Goal: Check status

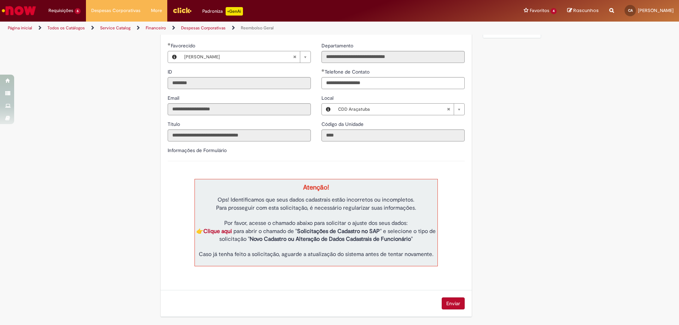
scroll to position [18, 0]
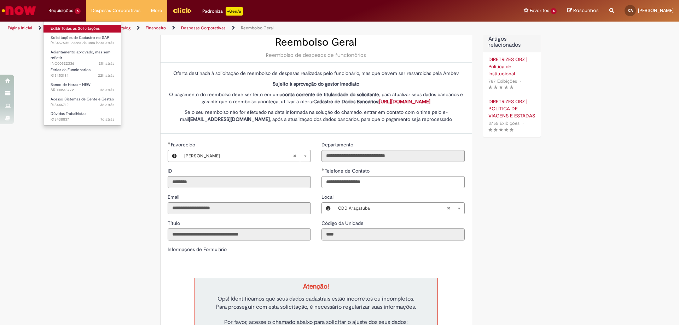
click at [74, 29] on link "Exibir Todas as Solicitações" at bounding box center [82, 29] width 78 height 8
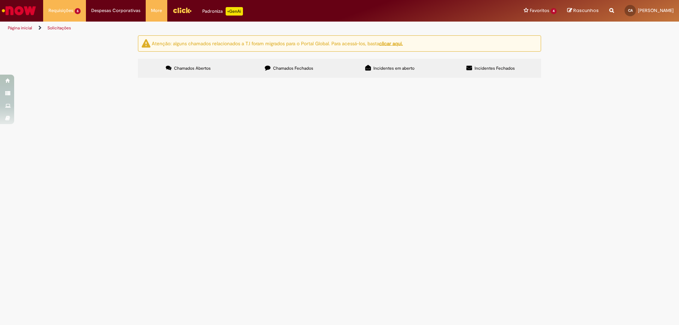
click at [389, 42] on u "clicar aqui." at bounding box center [391, 43] width 24 height 6
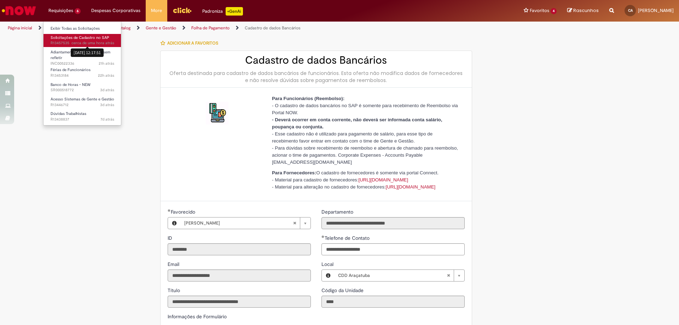
click at [77, 43] on sn-time-ago "cerca de uma hora atrás cerca de uma hora atrás 28/08/2025 12:17:51" at bounding box center [92, 42] width 43 height 5
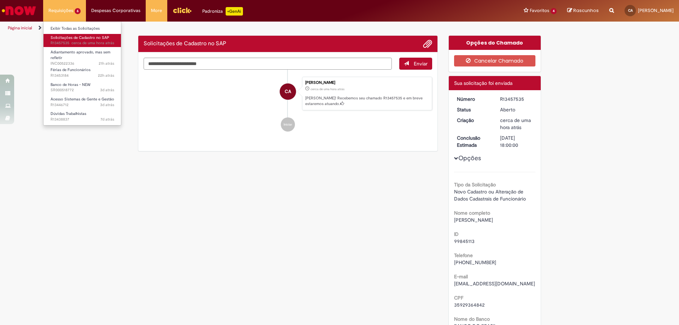
click at [57, 40] on span "Solicitações de Cadastro no SAP" at bounding box center [80, 37] width 59 height 5
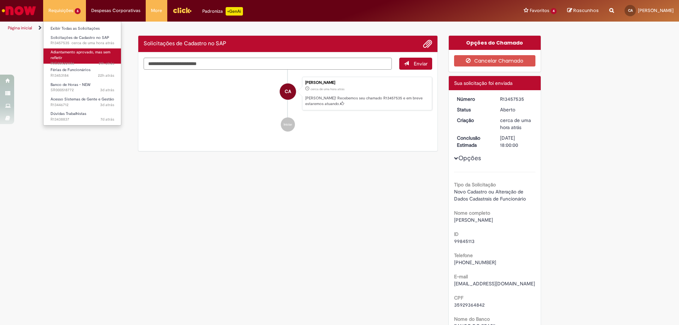
click at [60, 61] on span "21h atrás 21 horas atrás INC00522336" at bounding box center [83, 64] width 64 height 6
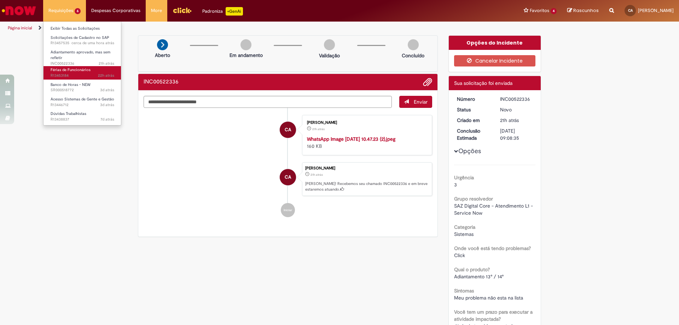
click at [66, 73] on span "22h atrás 22 horas atrás R13453184" at bounding box center [83, 76] width 64 height 6
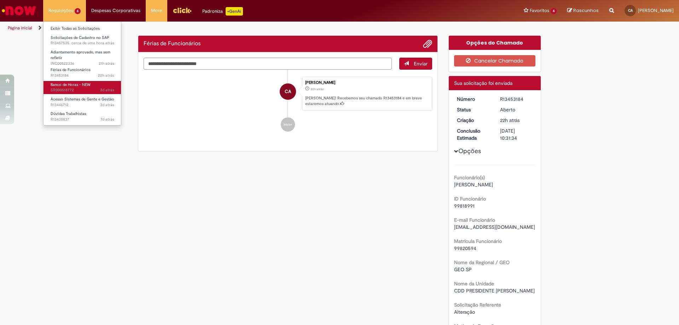
click at [79, 87] on link "Banco de Horas - NEW 3d atrás 3 dias atrás SR000518772" at bounding box center [82, 87] width 78 height 13
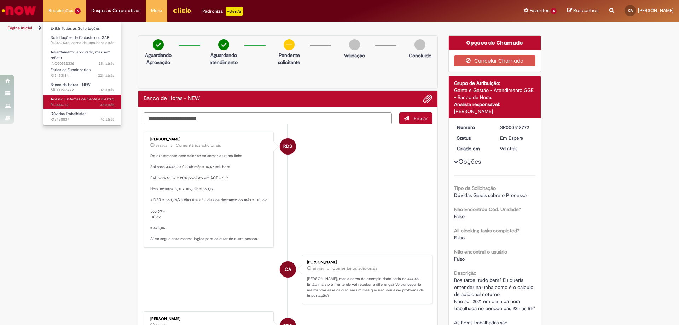
click at [78, 101] on span "Acesso Sistemas de Gente e Gestão" at bounding box center [83, 99] width 64 height 5
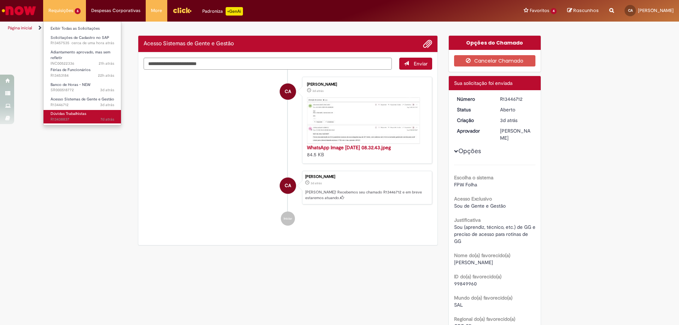
click at [87, 115] on link "Dúvidas Trabalhistas 7d atrás 7 dias atrás R13438837" at bounding box center [82, 116] width 78 height 13
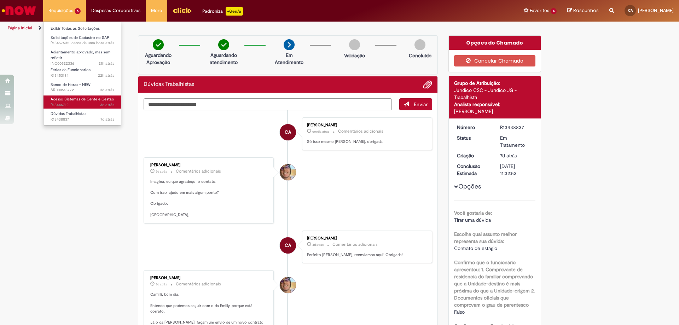
click at [86, 101] on span "Acesso Sistemas de Gente e Gestão" at bounding box center [83, 99] width 64 height 5
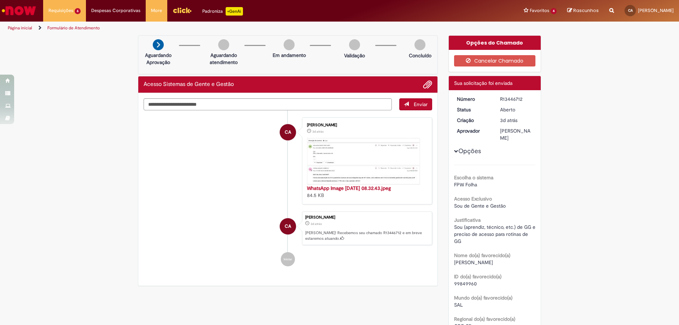
click at [510, 130] on div "Ana Carla Cezario" at bounding box center [516, 134] width 33 height 14
click at [0, 0] on button "Opções" at bounding box center [0, 0] width 0 height 0
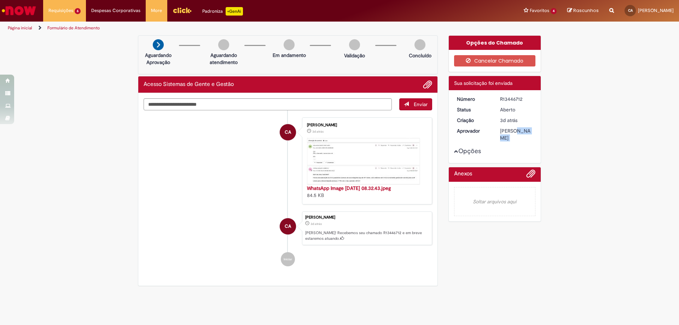
click at [0, 0] on button "Opções" at bounding box center [0, 0] width 0 height 0
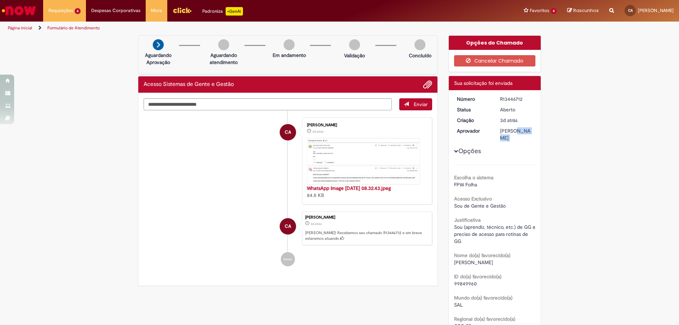
click at [510, 136] on div "Ana Carla Cezario" at bounding box center [516, 134] width 33 height 14
